Goal: Information Seeking & Learning: Learn about a topic

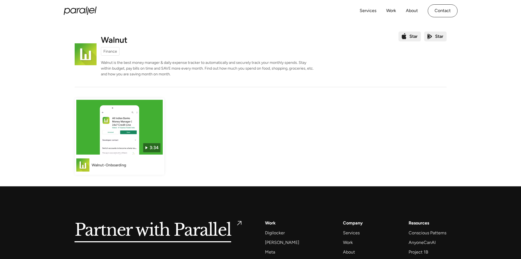
click at [178, 66] on p "Walnut is the best money manager & daily expense tracker to automatically and s…" at bounding box center [208, 68] width 214 height 17
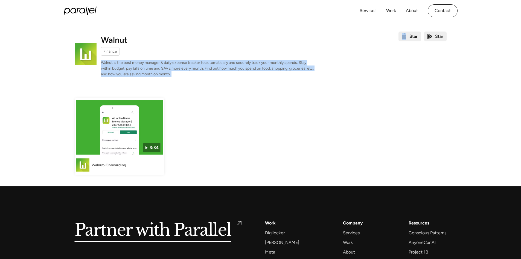
click at [178, 66] on p "Walnut is the best money manager & daily expense tracker to automatically and s…" at bounding box center [208, 68] width 214 height 17
click at [260, 65] on p "Walnut is the best money manager & daily expense tracker to automatically and s…" at bounding box center [208, 68] width 214 height 17
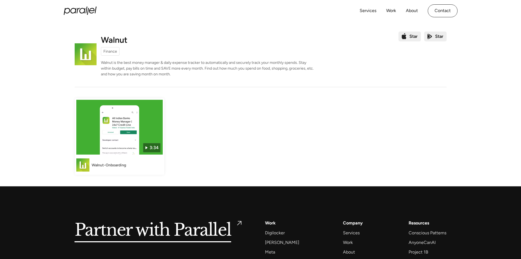
click at [413, 39] on div "Star" at bounding box center [414, 36] width 8 height 7
click at [442, 38] on div "Star" at bounding box center [439, 36] width 8 height 7
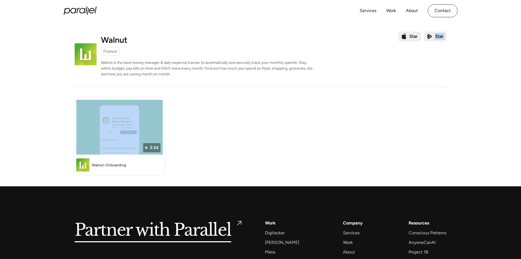
click at [442, 38] on div "Star" at bounding box center [439, 36] width 8 height 7
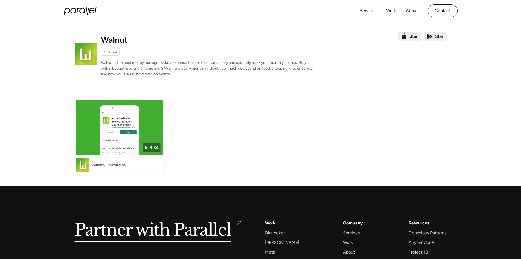
click at [415, 36] on div "Star" at bounding box center [414, 36] width 8 height 7
click at [440, 35] on div "Star" at bounding box center [439, 36] width 8 height 7
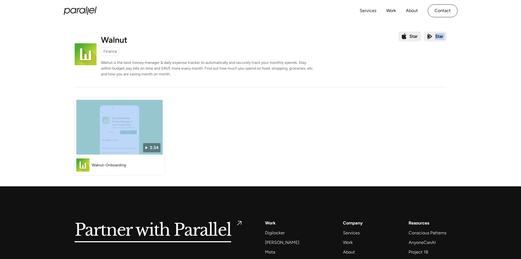
click at [440, 35] on div "Star" at bounding box center [439, 36] width 8 height 7
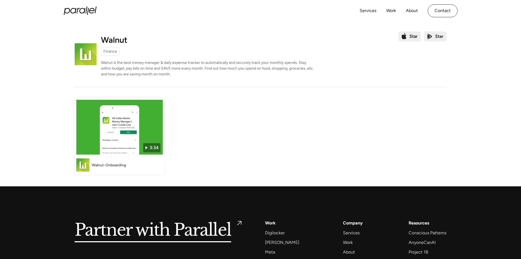
click at [179, 66] on p "Walnut is the best money manager & daily expense tracker to automatically and s…" at bounding box center [208, 68] width 214 height 17
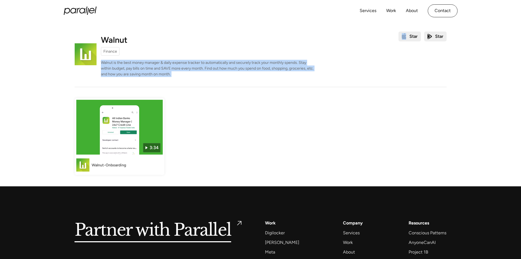
click at [179, 66] on p "Walnut is the best money manager & daily expense tracker to automatically and s…" at bounding box center [208, 68] width 214 height 17
click at [116, 129] on img at bounding box center [119, 127] width 86 height 55
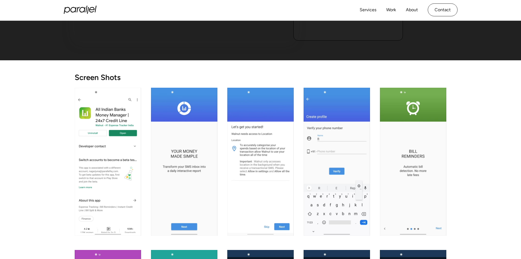
scroll to position [17, 0]
